Goal: Task Accomplishment & Management: Use online tool/utility

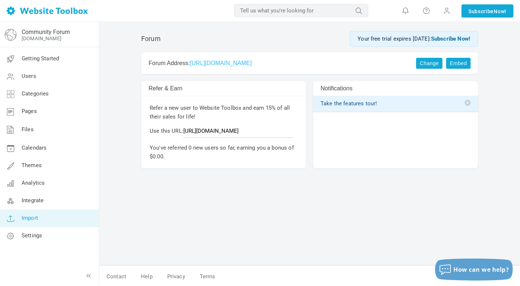
click at [33, 221] on span "Import" at bounding box center [30, 218] width 16 height 7
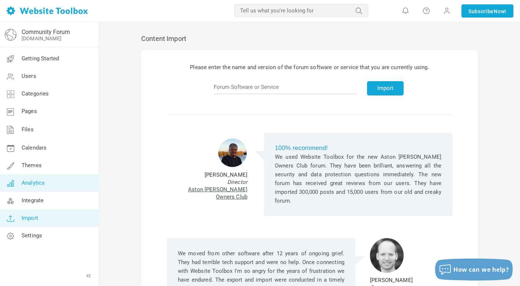
click at [40, 184] on span "Analytics" at bounding box center [33, 183] width 23 height 7
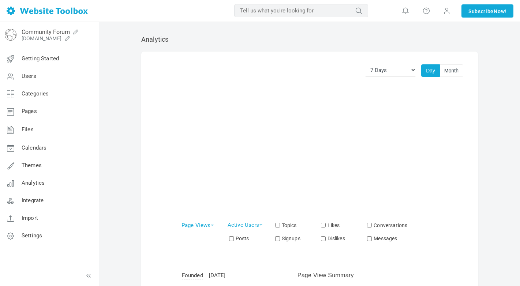
click at [33, 203] on span "Integrate" at bounding box center [33, 200] width 22 height 7
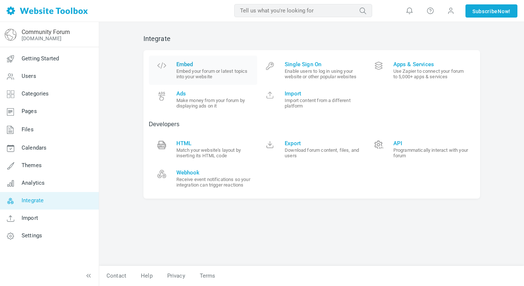
click at [248, 68] on span "Embed Embed your forum or latest topics into your website" at bounding box center [215, 70] width 76 height 18
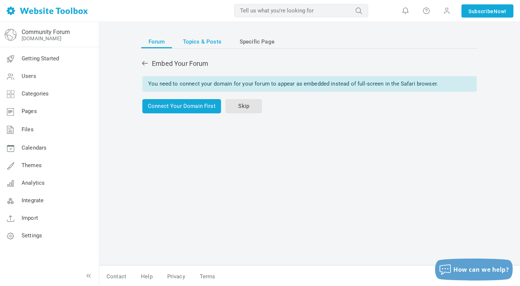
click at [211, 35] on span "Topics & Posts" at bounding box center [202, 41] width 38 height 13
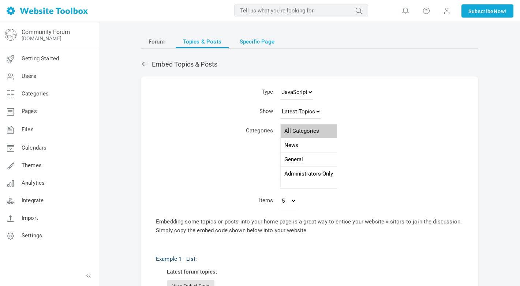
click at [261, 42] on span "Specific Page" at bounding box center [257, 41] width 35 height 13
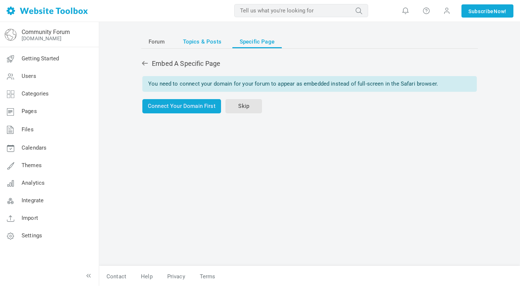
click at [218, 42] on span "Topics & Posts" at bounding box center [202, 41] width 38 height 13
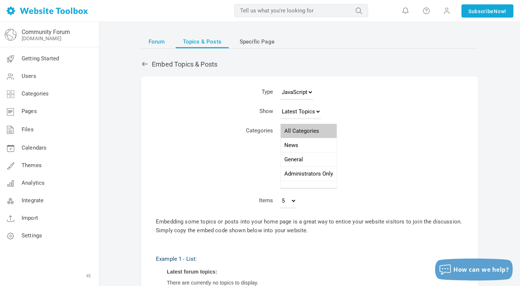
click at [165, 38] on link "Forum" at bounding box center [156, 41] width 31 height 13
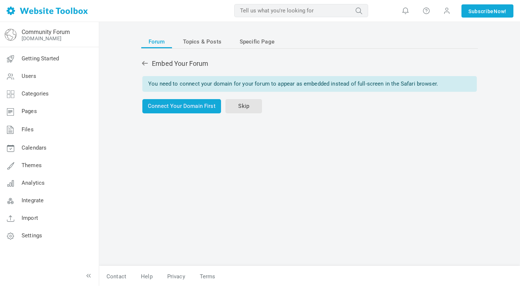
scroll to position [1, 0]
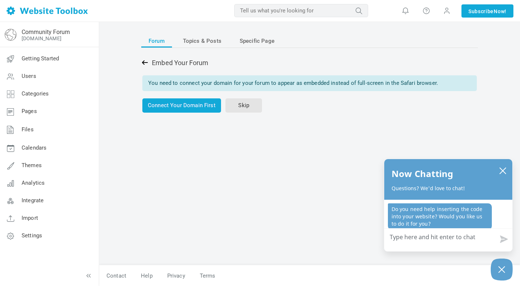
click at [147, 61] on icon at bounding box center [144, 62] width 7 height 7
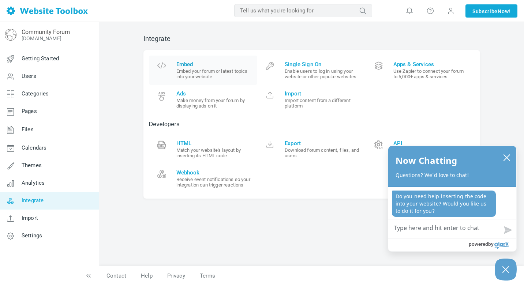
click at [205, 70] on small "Embed your forum or latest topics into your website" at bounding box center [215, 73] width 76 height 11
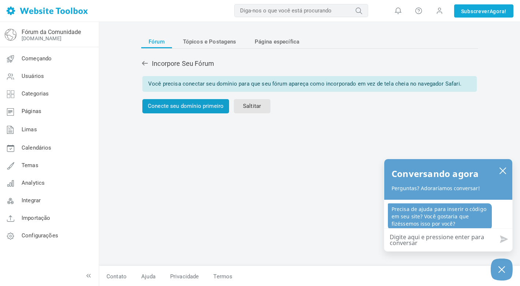
click at [208, 109] on link "Conecte seu domínio primeiro" at bounding box center [185, 106] width 87 height 14
click at [257, 110] on link "Saltitar" at bounding box center [252, 106] width 37 height 14
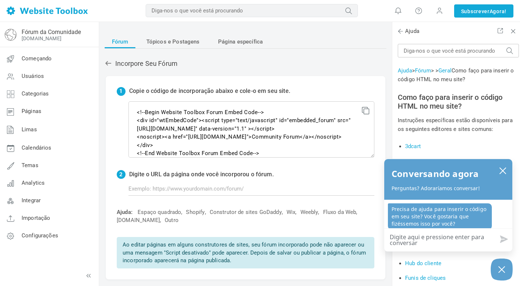
click at [367, 109] on icon at bounding box center [364, 109] width 5 height 5
